Goal: Find specific page/section: Find specific page/section

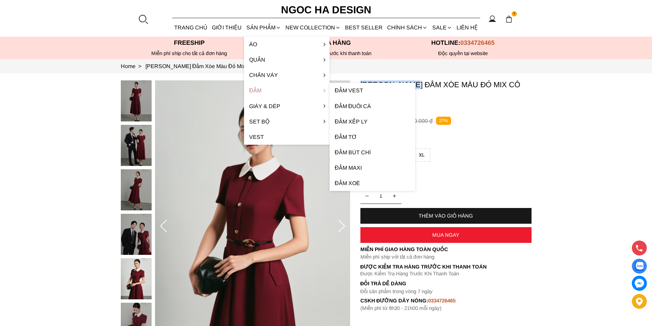
click at [274, 92] on link "Đầm" at bounding box center [287, 90] width 86 height 15
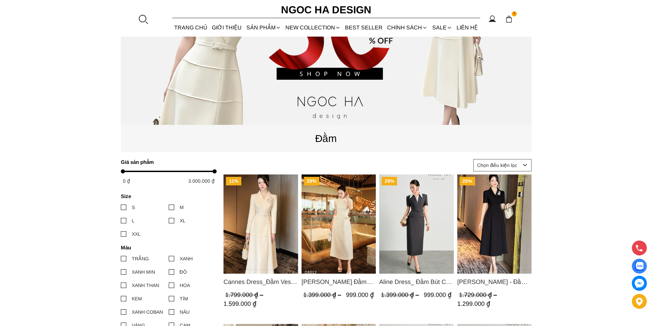
scroll to position [205, 0]
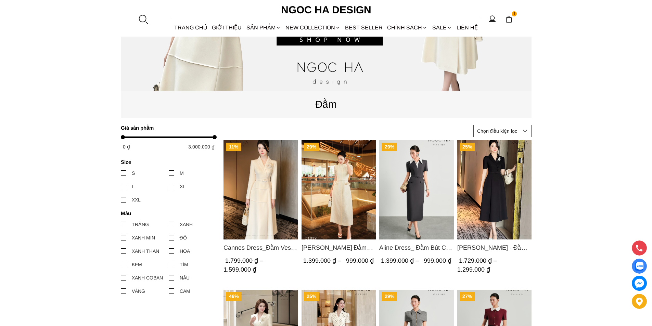
click at [271, 175] on img "Product image - Cannes Dress_Đầm Vest Tay Dài Đính Hoa Màu Kem D764" at bounding box center [261, 189] width 75 height 99
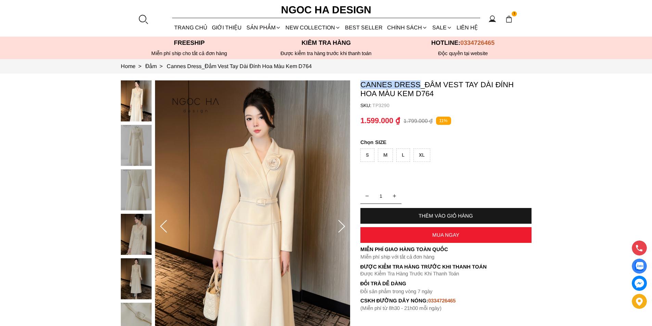
copy p "Cannes Dress"
drag, startPoint x: 0, startPoint y: 0, endPoint x: 418, endPoint y: 87, distance: 426.7
click at [418, 87] on section "Cannes Dress_Đầm Vest Tay Dài Đính Hoa Màu Kem D764 SKU: TP3290 1 THÊM VÀO GIỎ …" at bounding box center [326, 227] width 652 height 306
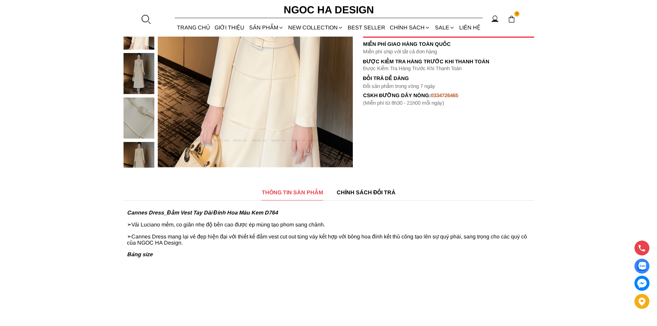
scroll to position [274, 0]
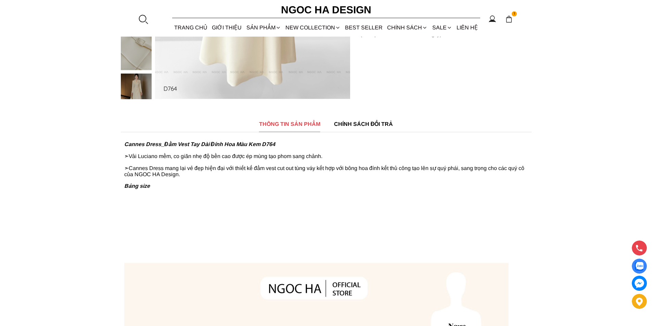
click at [144, 18] on div at bounding box center [143, 19] width 10 height 10
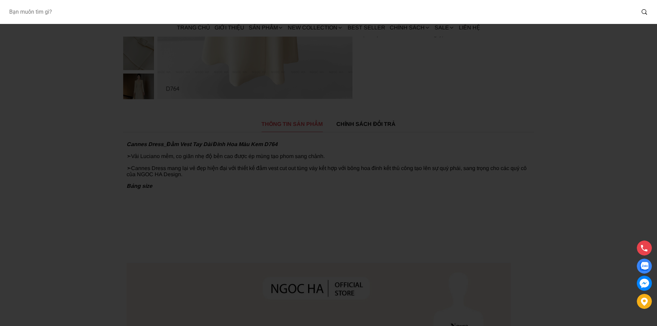
click at [96, 15] on input "Input search Bạn muốn tìm gì?" at bounding box center [319, 12] width 632 height 16
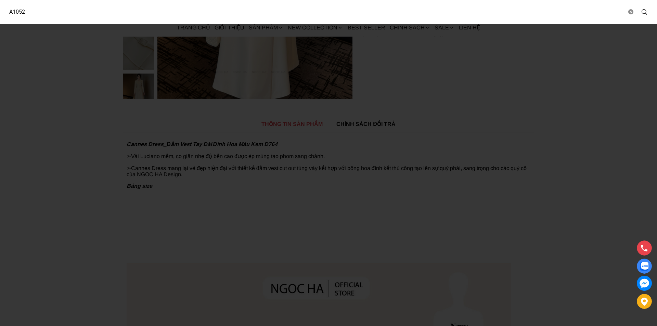
type input "A1052"
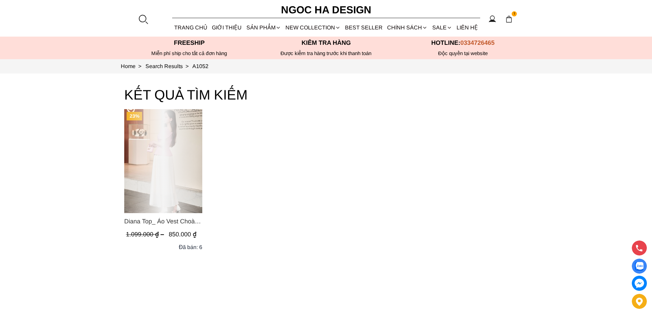
click at [174, 164] on div "Product image - Diana Top_ Áo Vest Choàng Vai Đính Cúc Màu Hồng A1052" at bounding box center [163, 161] width 78 height 104
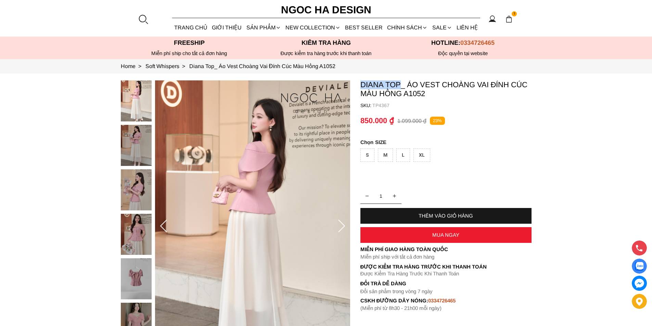
copy p "Diana Top"
drag, startPoint x: 361, startPoint y: 83, endPoint x: 398, endPoint y: 85, distance: 37.7
click at [398, 85] on p "Diana Top_ Áo Vest Choàng Vai Đính Cúc Màu Hồng A1052" at bounding box center [446, 89] width 171 height 18
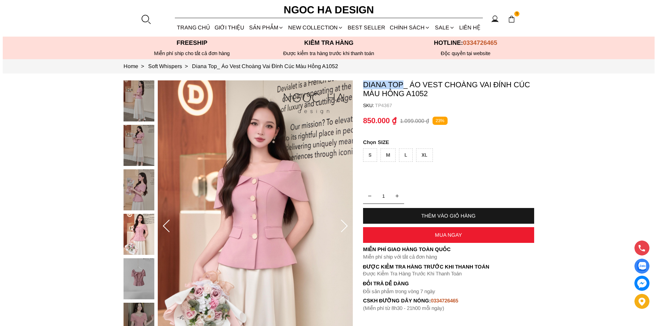
scroll to position [240, 0]
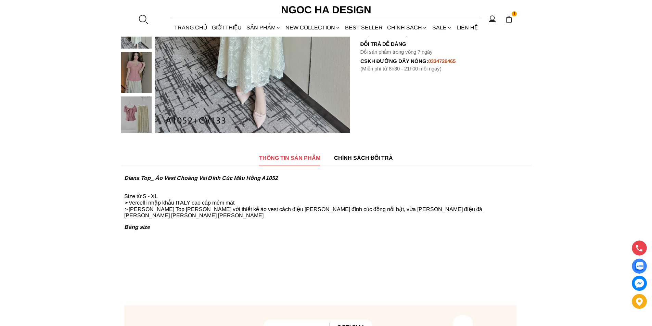
click at [143, 20] on div at bounding box center [143, 19] width 10 height 10
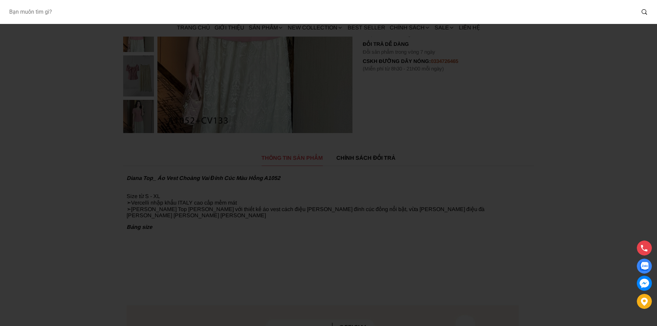
click at [76, 15] on input "Input search Bạn muốn tìm gì?" at bounding box center [319, 12] width 632 height 16
type input "A1051"
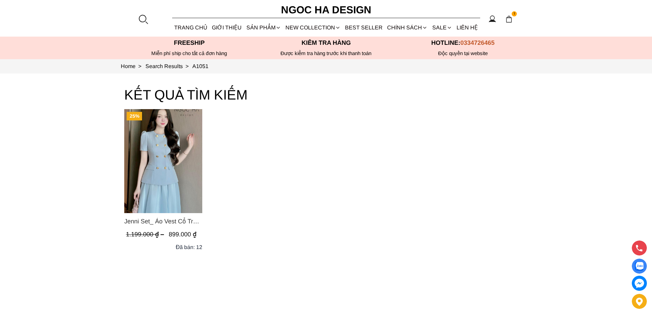
click at [153, 159] on img "Product image - Jenni Set_ Áo Vest Cổ Tròn Đính Cúc, Chân Váy Tơ Màu Xanh A1051…" at bounding box center [163, 161] width 78 height 104
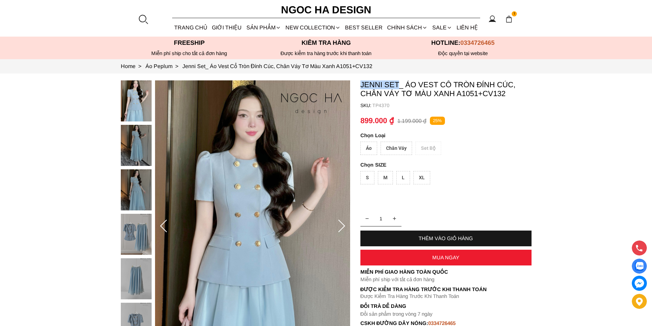
copy p "Jenni Set"
drag, startPoint x: 360, startPoint y: 83, endPoint x: 398, endPoint y: 84, distance: 37.3
click at [398, 84] on p "Jenni Set_ Áo Vest Cổ Tròn Đính Cúc, Chân Váy Tơ Màu Xanh A1051+CV132" at bounding box center [446, 89] width 171 height 18
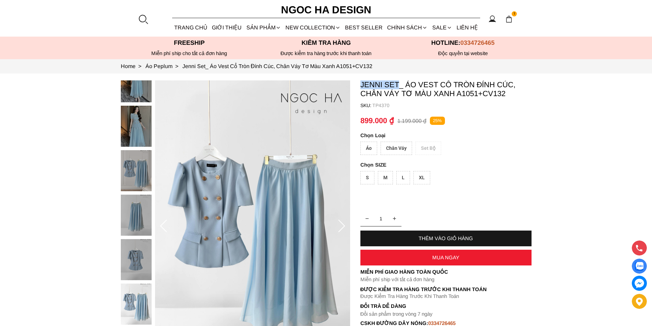
scroll to position [103, 0]
